Goal: Task Accomplishment & Management: Manage account settings

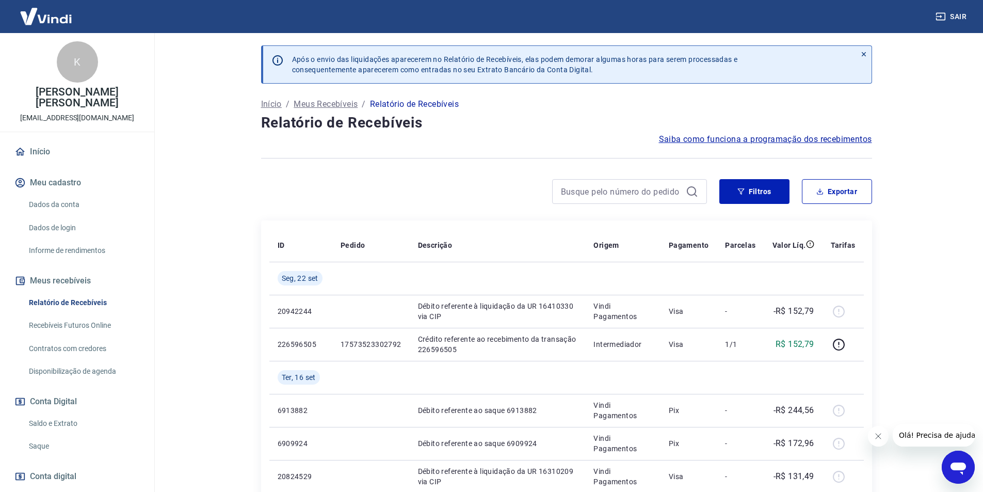
click at [62, 422] on link "Saldo e Extrato" at bounding box center [83, 423] width 117 height 21
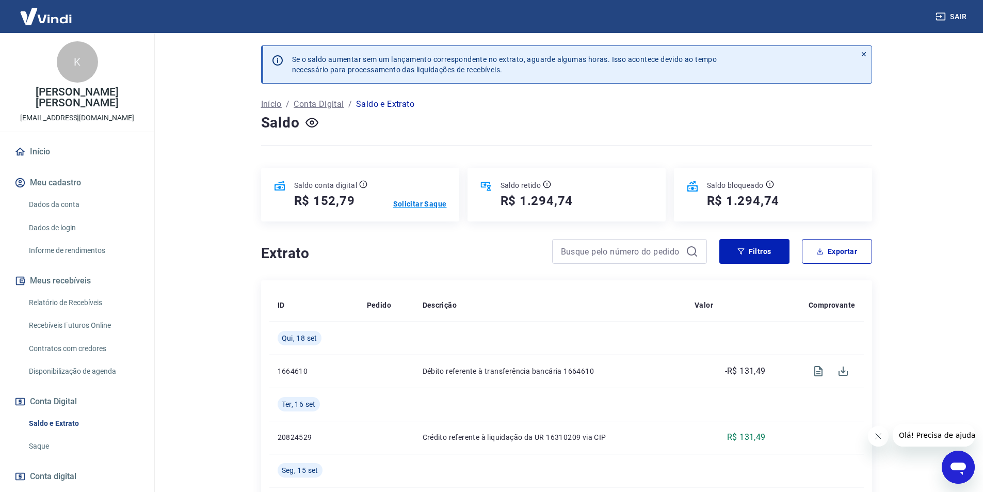
click at [418, 201] on p "Solicitar Saque" at bounding box center [420, 204] width 54 height 10
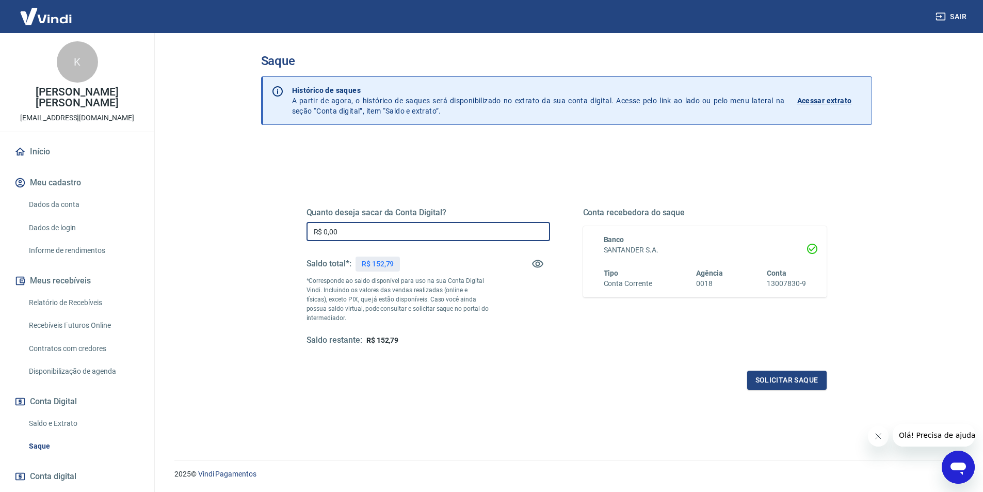
click at [384, 235] on input "R$ 0,00" at bounding box center [429, 231] width 244 height 19
type input "R$ 152,79"
click at [779, 384] on button "Solicitar saque" at bounding box center [786, 380] width 79 height 19
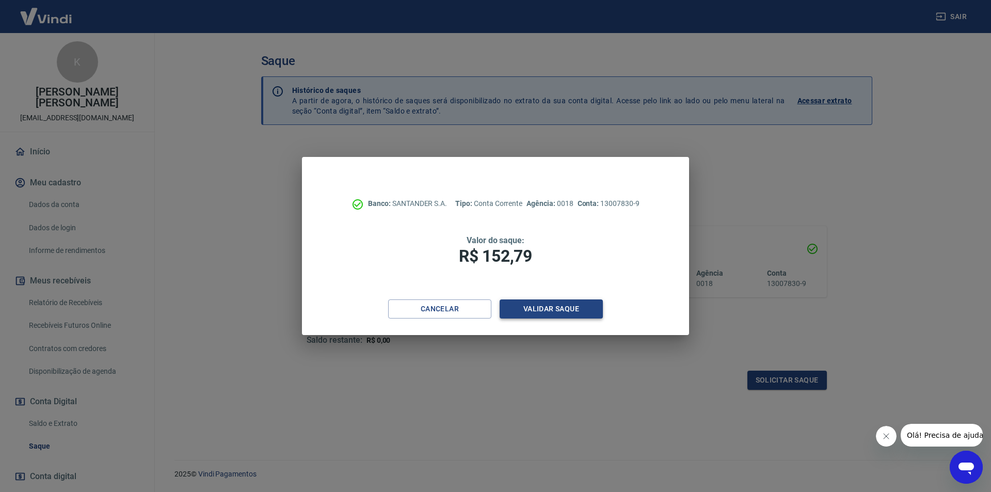
click at [533, 308] on button "Validar saque" at bounding box center [551, 308] width 103 height 19
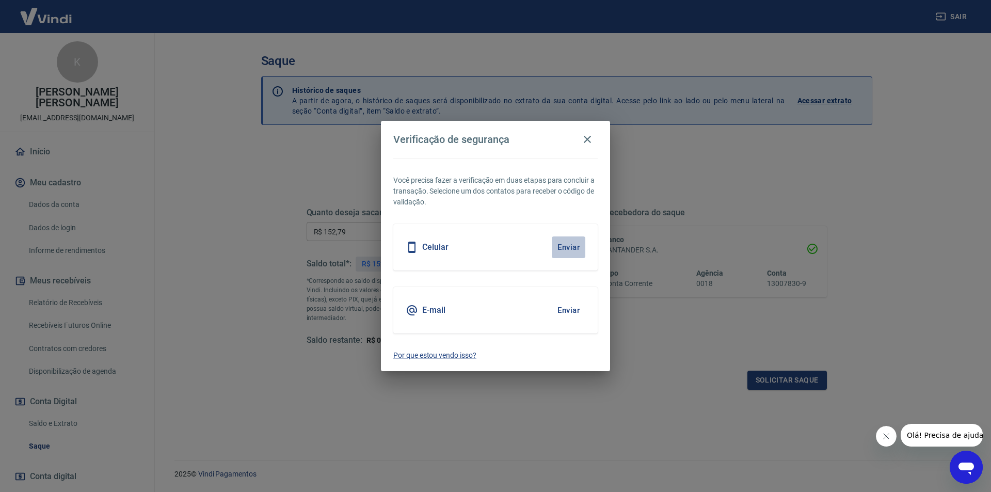
click at [564, 246] on button "Enviar" at bounding box center [569, 247] width 34 height 22
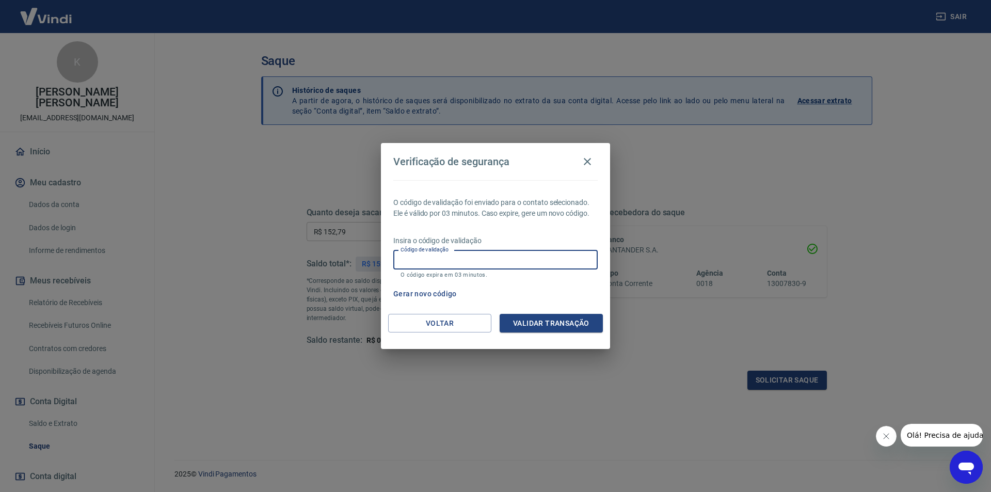
click at [405, 265] on input "Código de validação" at bounding box center [495, 259] width 204 height 19
type input "128841"
click at [559, 321] on button "Validar transação" at bounding box center [551, 323] width 103 height 19
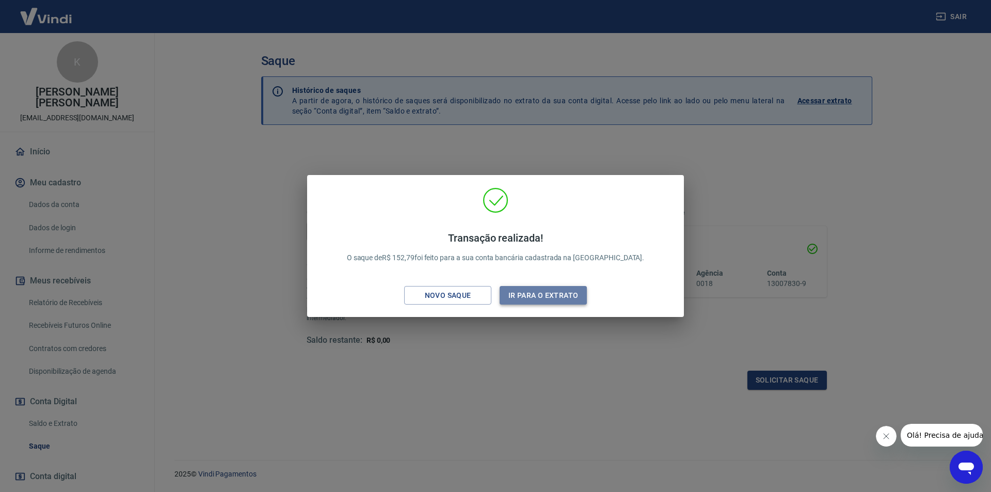
click at [549, 296] on button "Ir para o extrato" at bounding box center [543, 295] width 87 height 19
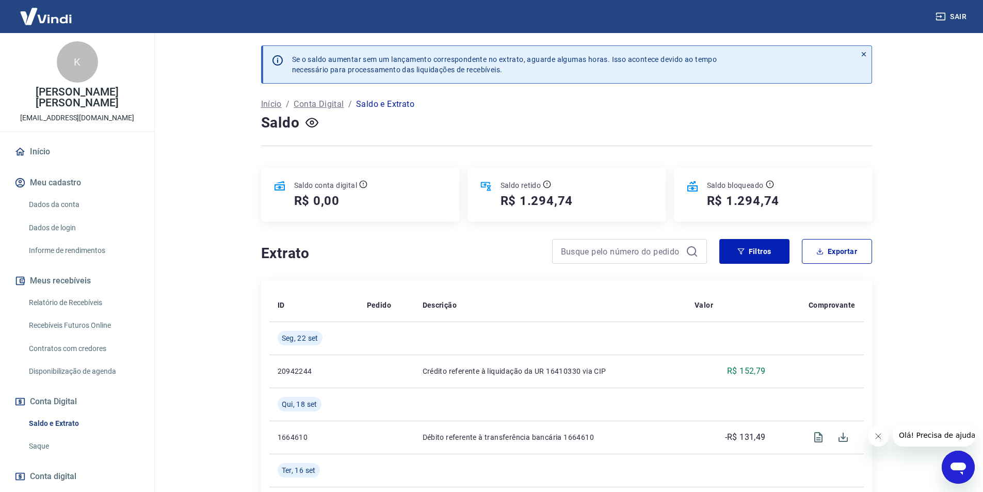
click at [959, 13] on button "Sair" at bounding box center [952, 16] width 37 height 19
